Goal: Information Seeking & Learning: Learn about a topic

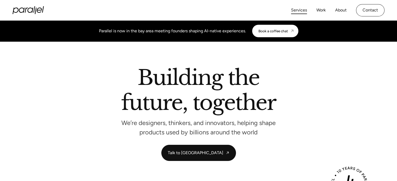
click at [298, 9] on link "Services" at bounding box center [299, 11] width 16 height 8
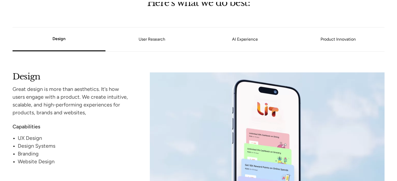
scroll to position [458, 0]
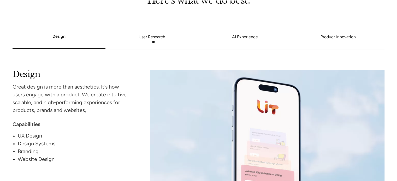
click at [153, 42] on li "User Research" at bounding box center [151, 37] width 93 height 20
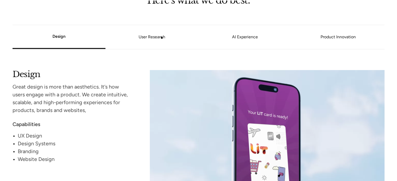
click at [162, 38] on link "User Research" at bounding box center [151, 36] width 93 height 3
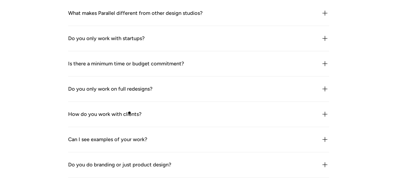
scroll to position [1496, 0]
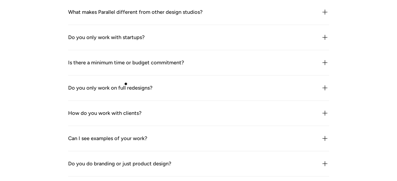
click at [126, 84] on div "Do you only work on full redesigns?" at bounding box center [110, 88] width 84 height 8
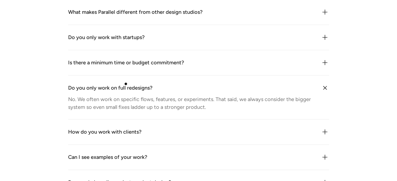
click at [126, 84] on div "Do you only work on full redesigns?" at bounding box center [110, 88] width 84 height 8
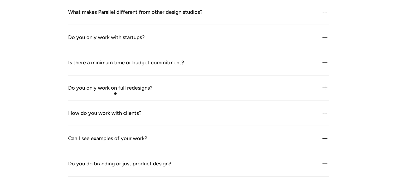
click at [115, 94] on div "Do you only work on full redesigns? No. We often work on specific flows, featur…" at bounding box center [198, 88] width 261 height 25
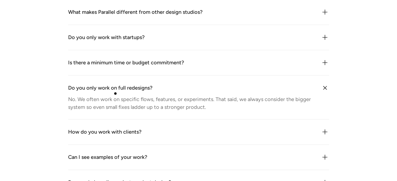
click at [115, 94] on div "Do you only work on full redesigns? No. We often work on specific flows, featur…" at bounding box center [198, 98] width 261 height 44
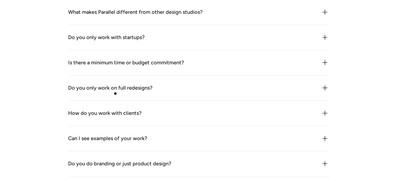
click at [115, 94] on div "Do you only work on full redesigns? No. We often work on specific flows, featur…" at bounding box center [198, 88] width 261 height 25
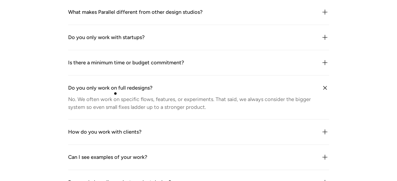
click at [115, 94] on div "Do you only work on full redesigns? No. We often work on specific flows, featur…" at bounding box center [198, 98] width 261 height 44
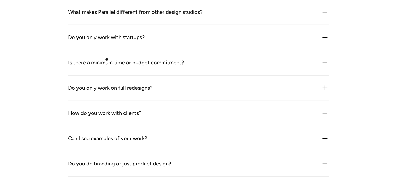
click at [107, 59] on div "Is there a minimum time or budget commitment?" at bounding box center [126, 63] width 116 height 8
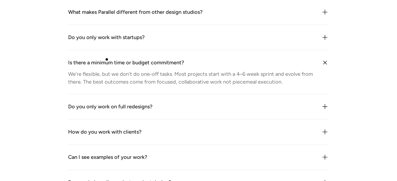
click at [107, 59] on div "Is there a minimum time or budget commitment?" at bounding box center [126, 63] width 116 height 8
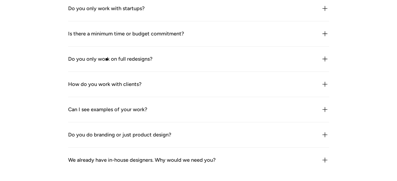
scroll to position [1537, 0]
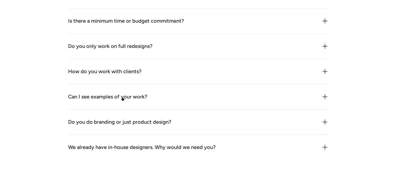
click at [123, 100] on div "Can I see examples of your work?" at bounding box center [107, 97] width 79 height 8
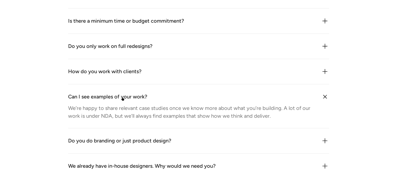
click at [123, 100] on div "Can I see examples of your work?" at bounding box center [107, 97] width 79 height 8
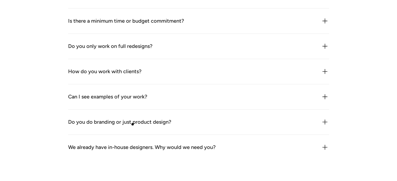
click at [133, 124] on div "Do you do branding or just product design?" at bounding box center [119, 122] width 103 height 8
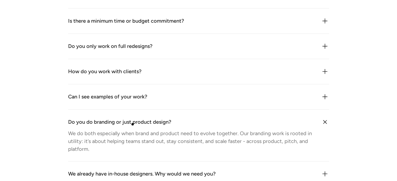
click at [133, 124] on div "Do you do branding or just product design?" at bounding box center [119, 122] width 103 height 8
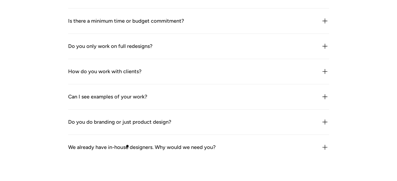
click at [127, 146] on div "We already have in-house designers. Why would we need you?" at bounding box center [141, 148] width 147 height 8
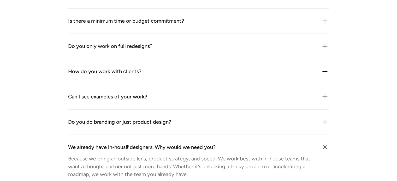
click at [127, 146] on div "We already have in-house designers. Why would we need you?" at bounding box center [141, 148] width 147 height 8
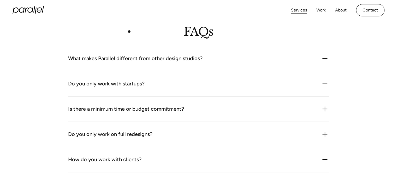
scroll to position [1412, 0]
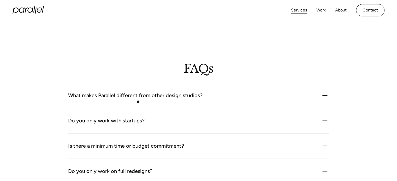
click at [138, 102] on div "What makes Parallel different from other design studios? We combine product thi…" at bounding box center [198, 95] width 261 height 25
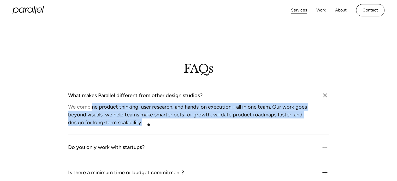
drag, startPoint x: 92, startPoint y: 106, endPoint x: 150, endPoint y: 125, distance: 60.9
click at [150, 125] on div "We combine product thinking, user research, and hands-on execution - all in one…" at bounding box center [191, 114] width 247 height 23
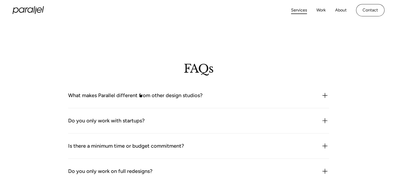
click at [141, 96] on div "What makes Parallel different from other design studios?" at bounding box center [135, 96] width 134 height 8
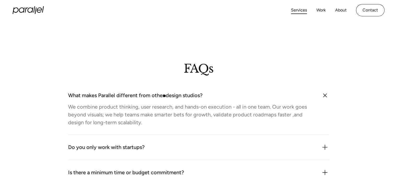
click at [164, 96] on div "What makes Parallel different from other design studios?" at bounding box center [135, 96] width 134 height 8
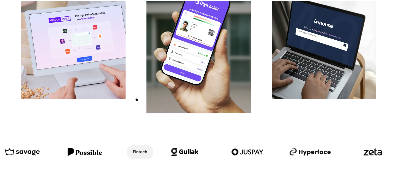
scroll to position [157, 0]
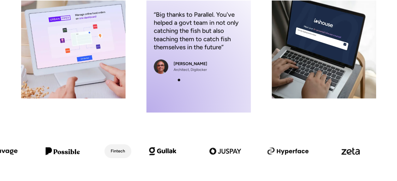
click at [179, 80] on div "“Big thanks to Parallel. You've helped a govt team in not only catching the fis…" at bounding box center [198, 42] width 104 height 141
